Goal: Navigation & Orientation: Find specific page/section

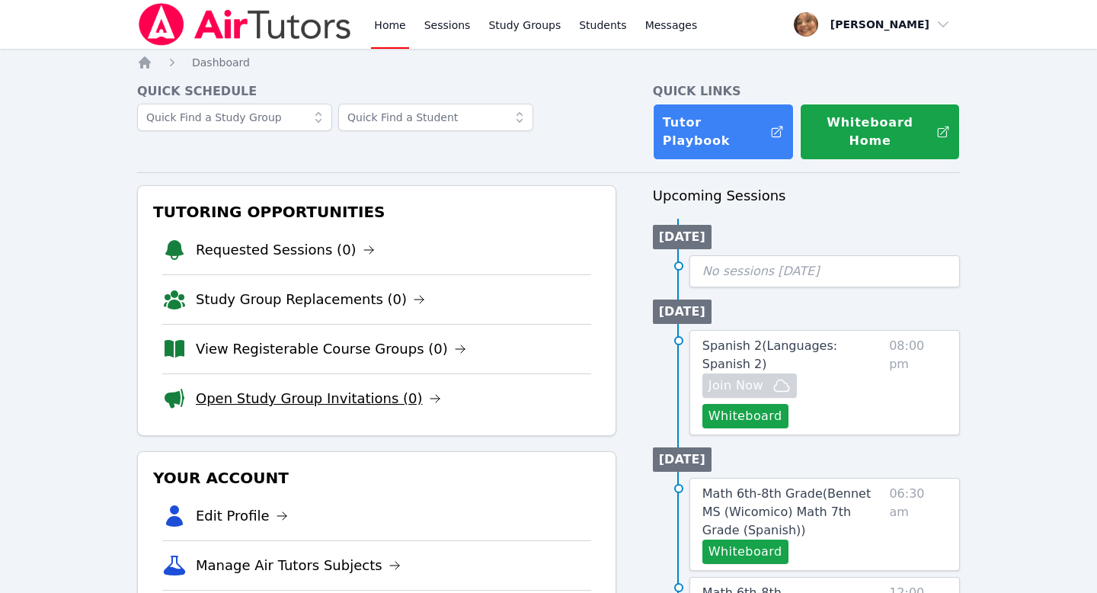
click at [287, 388] on link "Open Study Group Invitations (0)" at bounding box center [318, 398] width 245 height 21
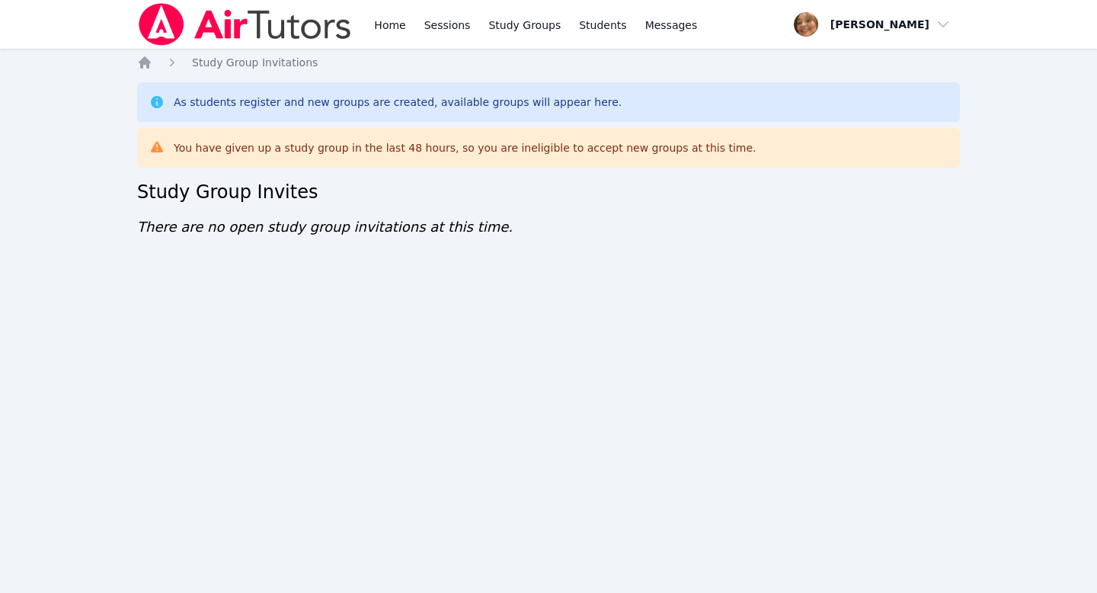
click at [394, 320] on div "Home Sessions Study Groups Students Messages Open user menu [PERSON_NAME] Open …" at bounding box center [548, 296] width 1097 height 593
click at [146, 62] on icon "Breadcrumb" at bounding box center [145, 62] width 12 height 12
